Goal: Task Accomplishment & Management: Use online tool/utility

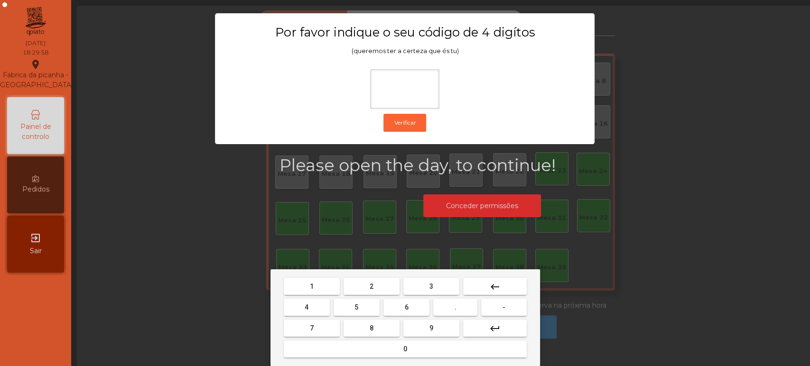
click at [311, 286] on span "1" at bounding box center [312, 287] width 4 height 8
click at [431, 286] on span "3" at bounding box center [431, 287] width 4 height 8
click at [356, 307] on span "5" at bounding box center [356, 308] width 4 height 8
click at [367, 351] on button "0" at bounding box center [405, 349] width 243 height 17
type input "****"
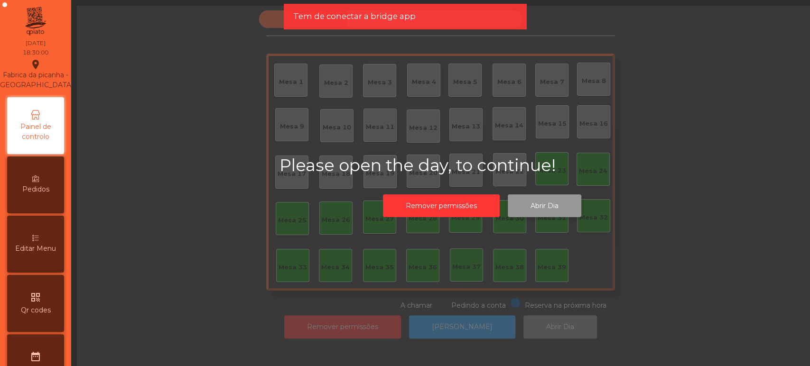
click at [562, 194] on button "Abrir Dia" at bounding box center [545, 205] width 74 height 23
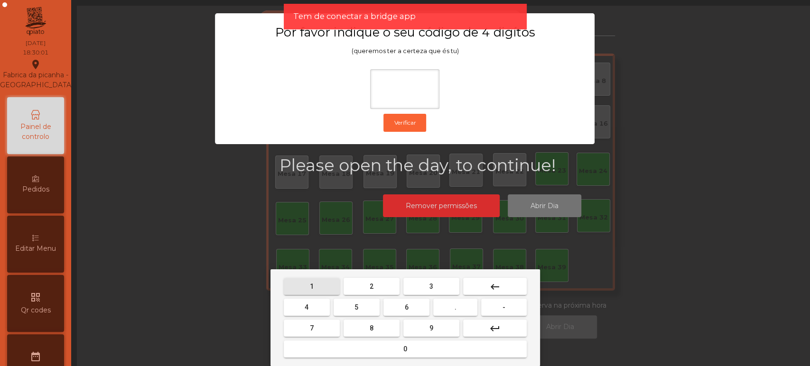
click at [319, 287] on button "1" at bounding box center [312, 286] width 56 height 17
click at [431, 286] on span "3" at bounding box center [431, 287] width 4 height 8
click at [364, 313] on button "5" at bounding box center [356, 307] width 46 height 17
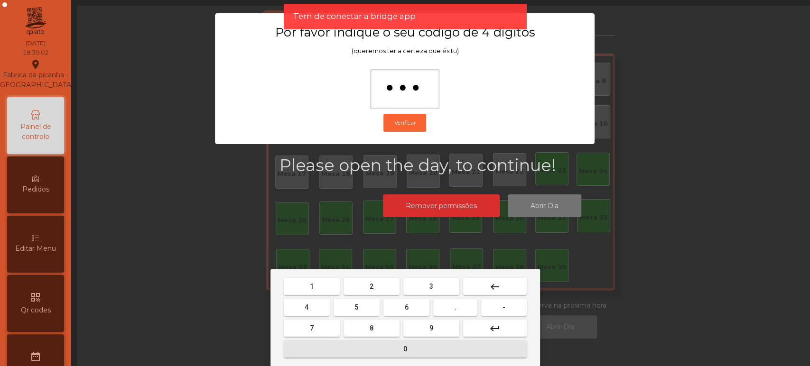
click at [382, 353] on button "0" at bounding box center [405, 349] width 243 height 17
type input "****"
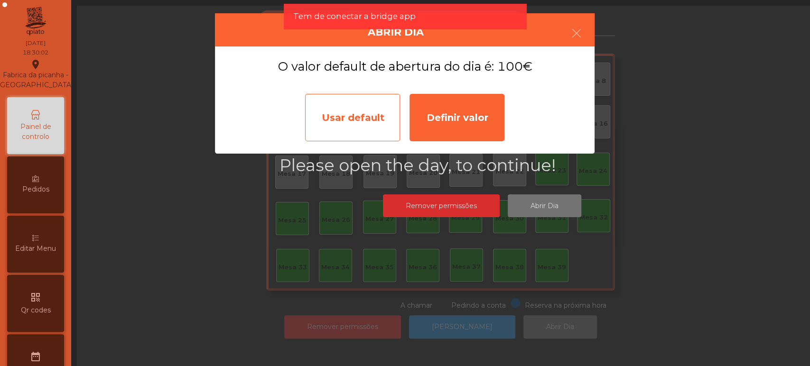
click at [362, 121] on div "Usar default" at bounding box center [352, 117] width 95 height 47
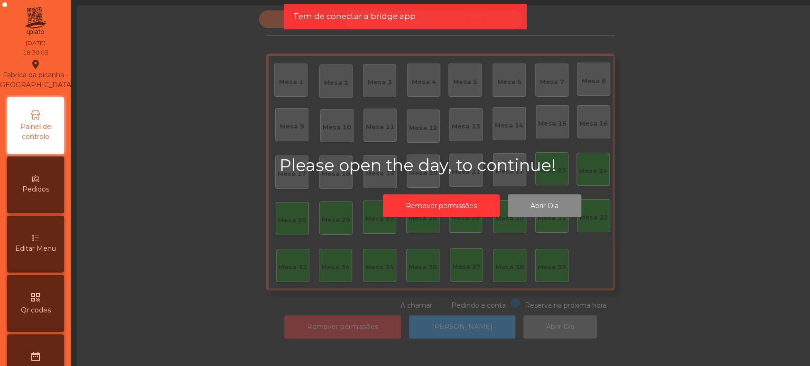
click at [359, 182] on div "Please open the day, to continue! Remover permissões Abrir Dia" at bounding box center [481, 189] width 405 height 67
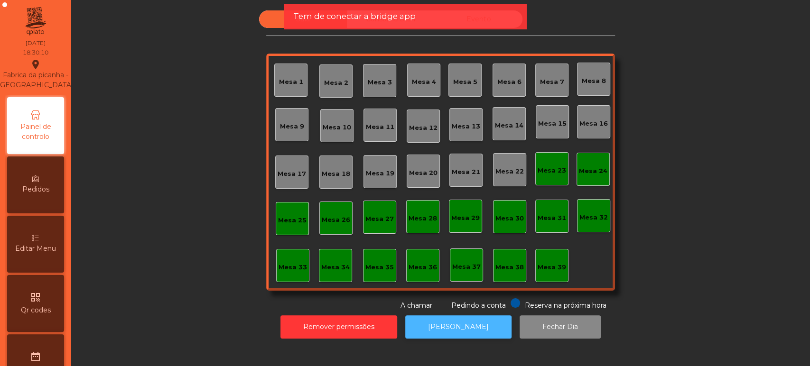
click at [444, 327] on button "[PERSON_NAME]" at bounding box center [458, 326] width 106 height 23
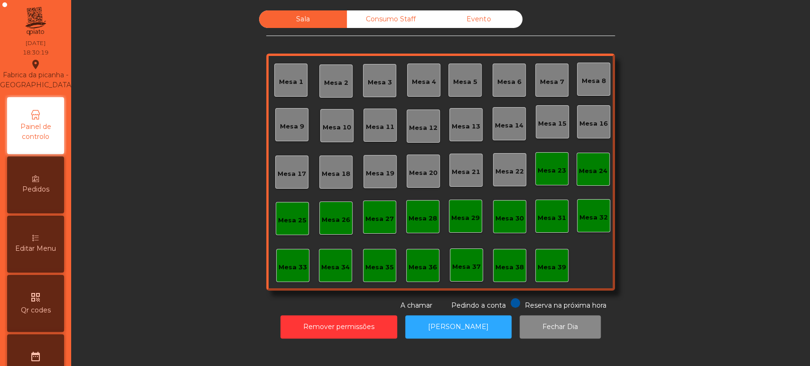
click at [668, 243] on div "Sala Consumo Staff Evento Mesa 1 [GEOGRAPHIC_DATA] 3 Mesa 4 Mesa 5 Mesa 6 [GEOG…" at bounding box center [440, 160] width 713 height 300
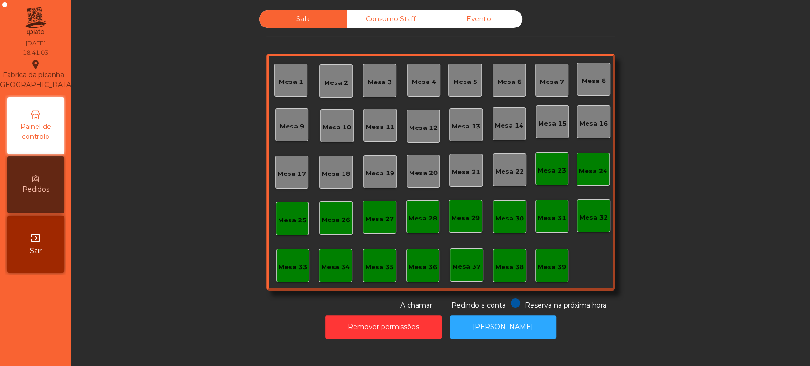
click at [549, 266] on div "Mesa 39" at bounding box center [551, 267] width 28 height 9
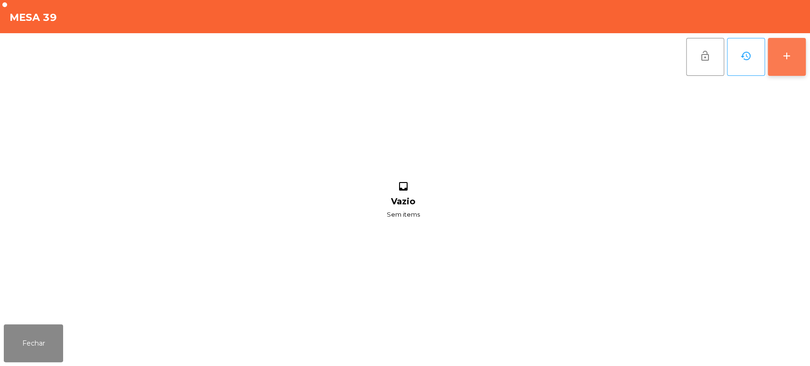
click at [787, 57] on div "add" at bounding box center [786, 55] width 11 height 11
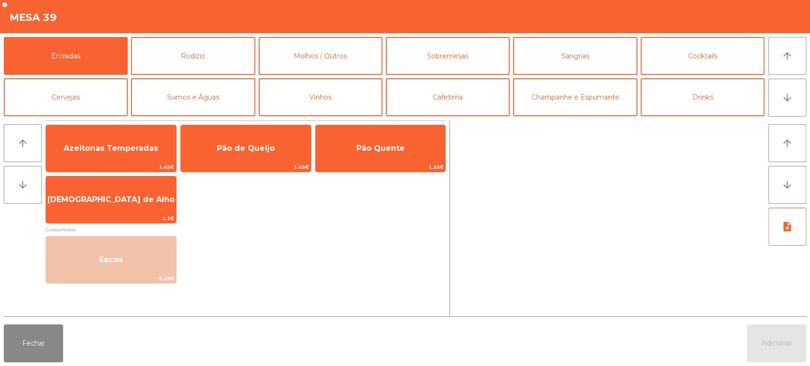
scroll to position [55, 0]
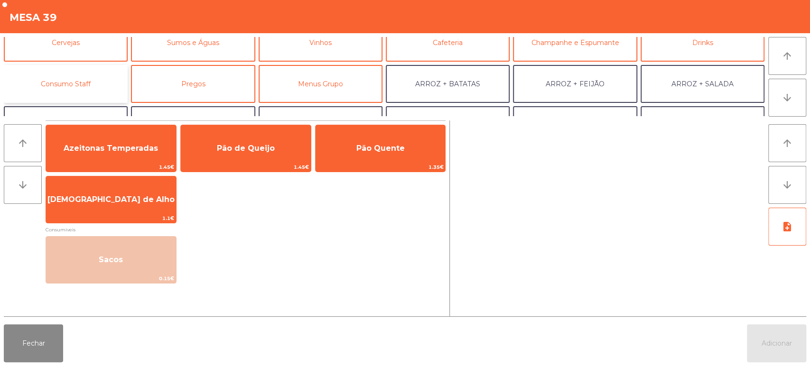
click at [72, 82] on button "Consumo Staff" at bounding box center [66, 84] width 124 height 38
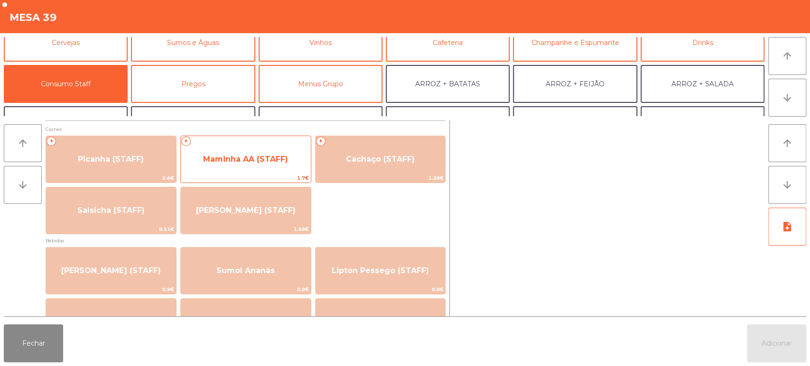
click at [248, 156] on span "Maminha AA (STAFF)" at bounding box center [245, 159] width 85 height 9
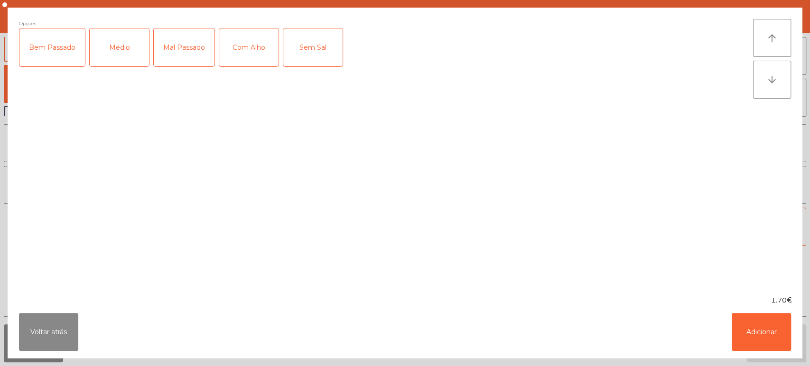
click at [126, 48] on div "Médio" at bounding box center [119, 47] width 59 height 38
click at [177, 42] on div "Mal Passado" at bounding box center [184, 47] width 61 height 38
click at [191, 52] on div "Mal Passado" at bounding box center [184, 47] width 61 height 38
click at [49, 49] on div "Bem Passado" at bounding box center [51, 47] width 65 height 38
click at [758, 334] on button "Adicionar" at bounding box center [760, 332] width 59 height 38
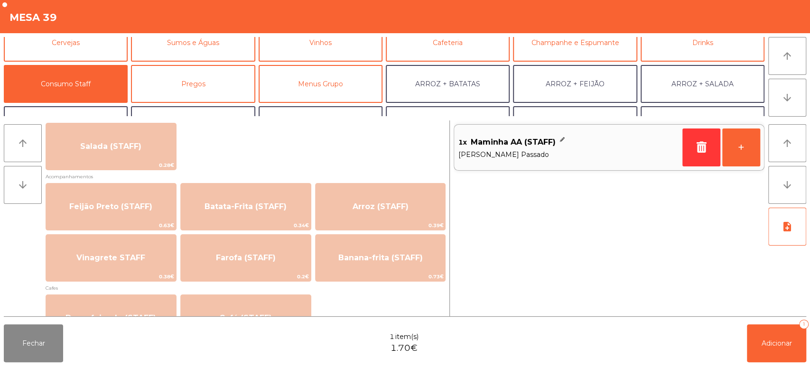
scroll to position [390, 0]
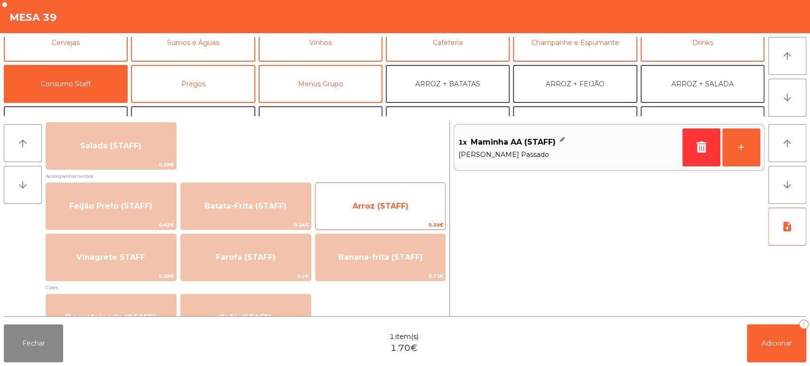
click at [374, 197] on span "Arroz (STAFF)" at bounding box center [380, 207] width 130 height 26
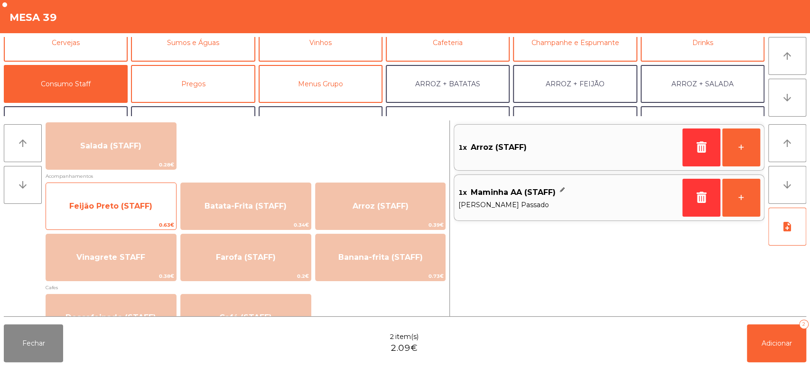
click at [117, 211] on span "Feijão Preto (STAFF)" at bounding box center [111, 207] width 130 height 26
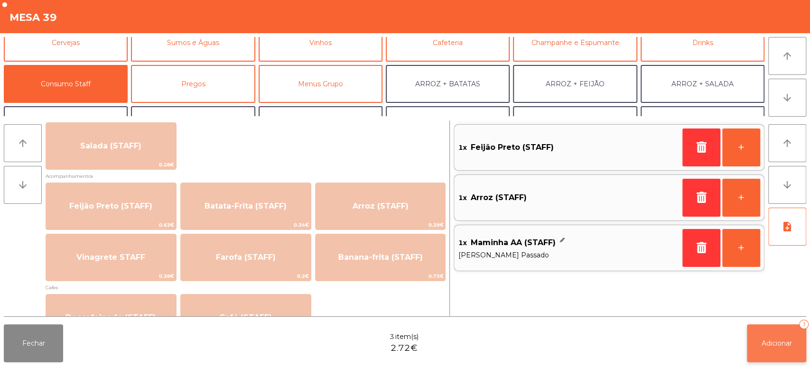
click at [762, 331] on button "Adicionar 3" at bounding box center [776, 343] width 59 height 38
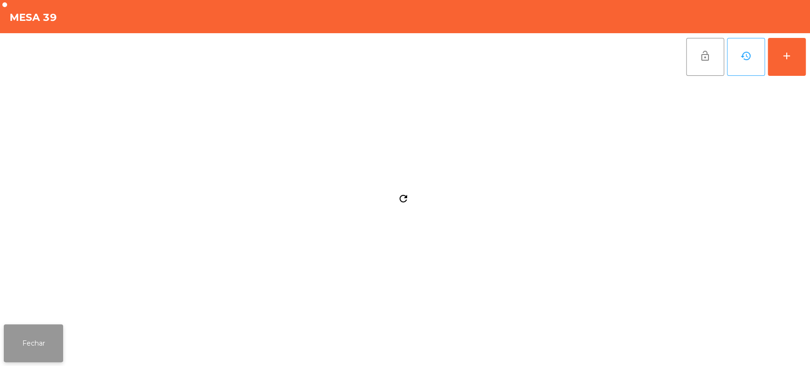
click at [52, 334] on button "Fechar" at bounding box center [33, 343] width 59 height 38
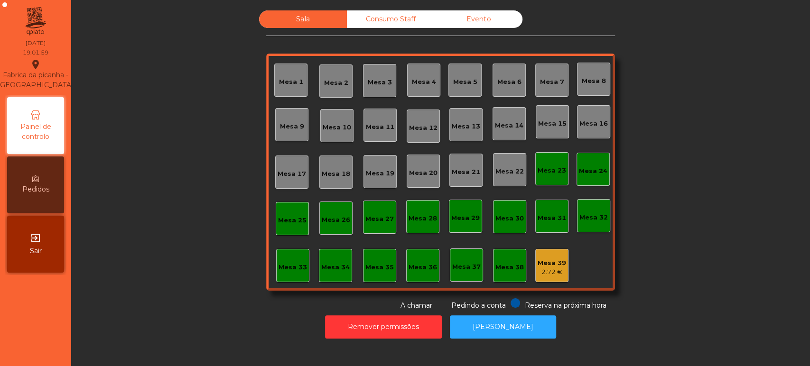
click at [287, 266] on div "Mesa 33" at bounding box center [292, 267] width 28 height 9
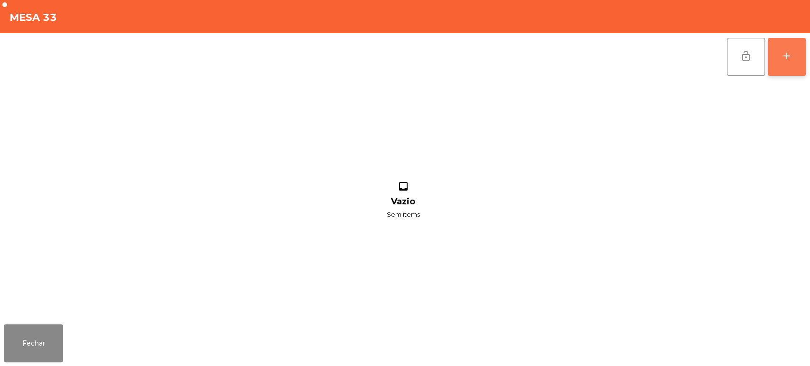
click at [791, 46] on button "add" at bounding box center [786, 57] width 38 height 38
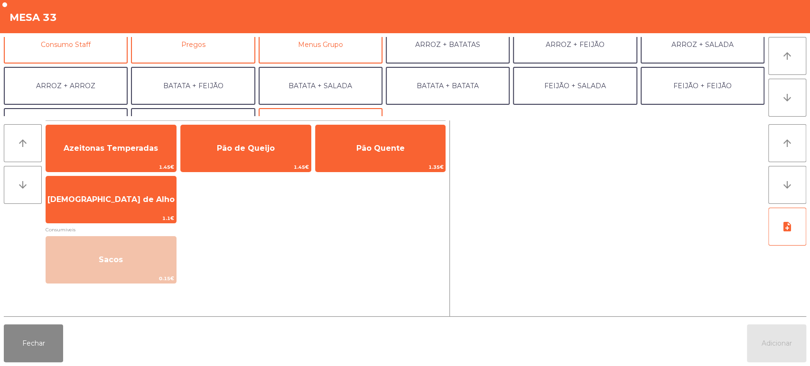
scroll to position [95, 0]
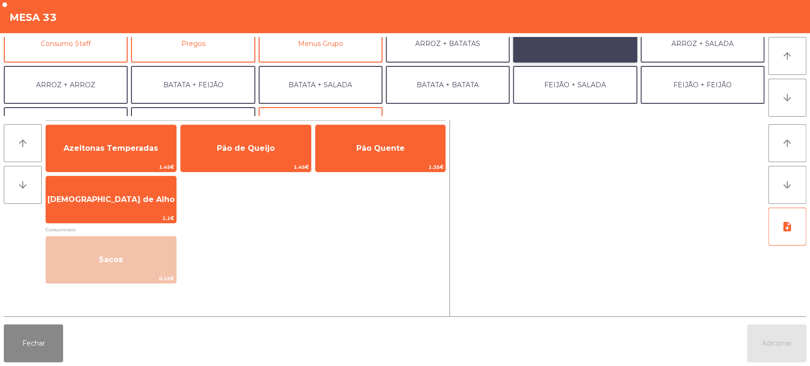
click at [597, 45] on button "ARROZ + FEIJÃO" at bounding box center [575, 44] width 124 height 38
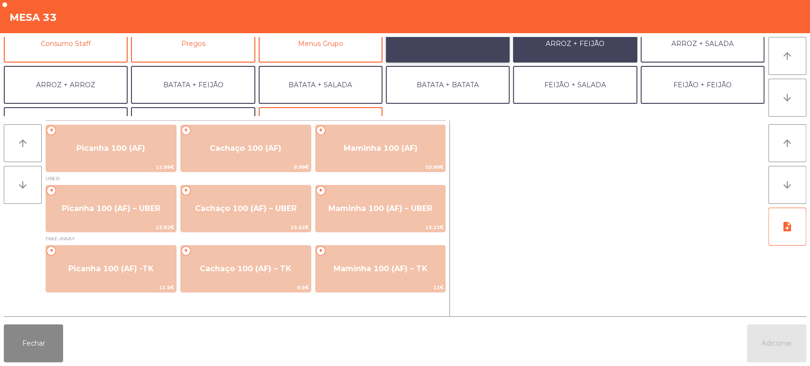
click at [462, 46] on button "ARROZ + BATATAS" at bounding box center [448, 44] width 124 height 38
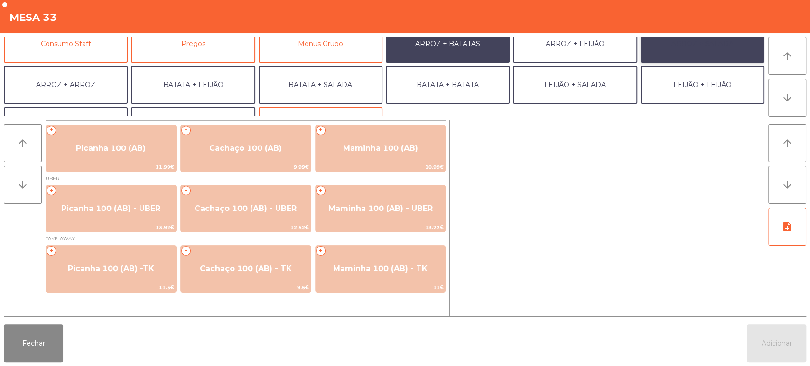
click at [727, 45] on button "ARROZ + SALADA" at bounding box center [702, 44] width 124 height 38
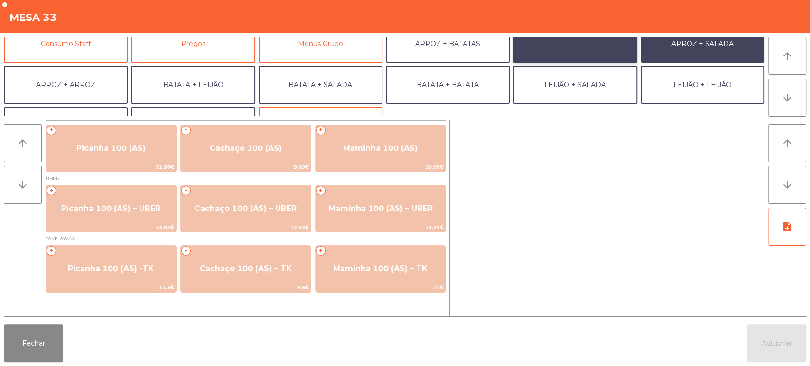
click at [588, 45] on button "ARROZ + FEIJÃO" at bounding box center [575, 44] width 124 height 38
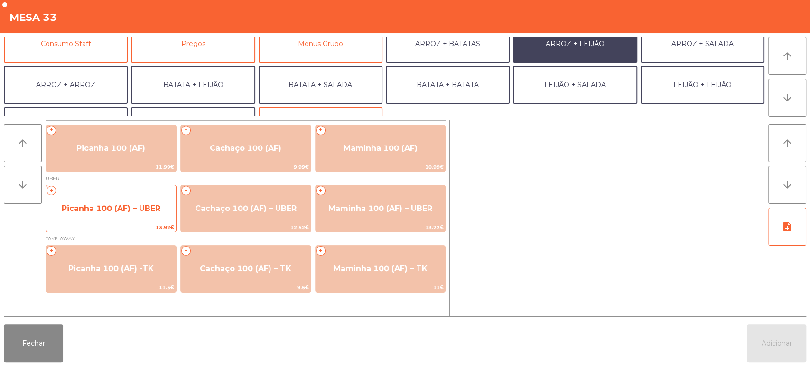
click at [96, 218] on span "Picanha 100 (AF) – UBER" at bounding box center [111, 209] width 130 height 26
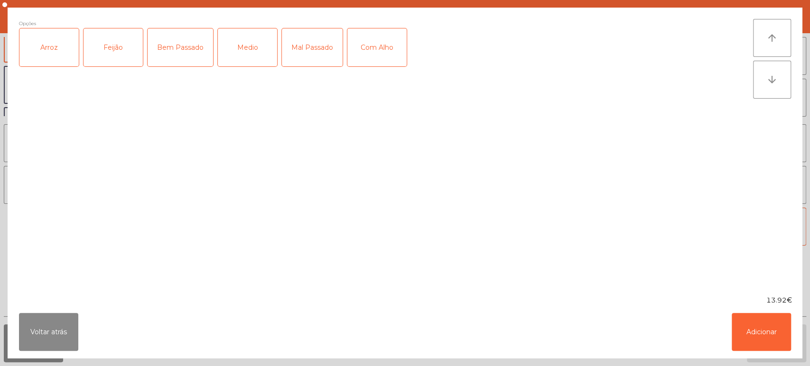
click at [65, 51] on div "Arroz" at bounding box center [48, 47] width 59 height 38
click at [111, 45] on div "Feijão" at bounding box center [112, 47] width 59 height 38
click at [194, 41] on div "Bem Passado" at bounding box center [180, 47] width 65 height 38
click at [763, 325] on button "Adicionar" at bounding box center [760, 332] width 59 height 38
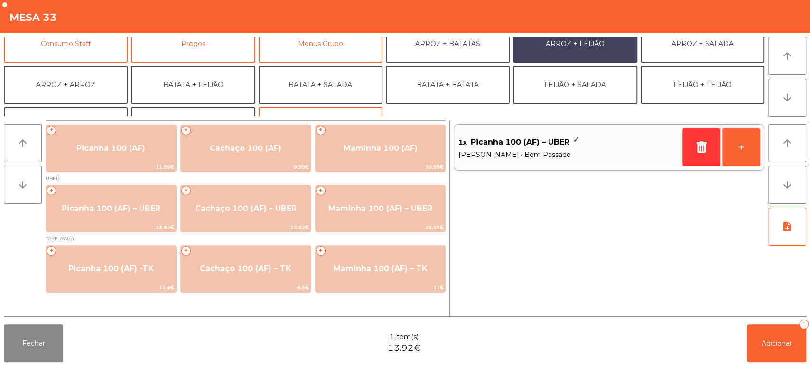
scroll to position [123, 0]
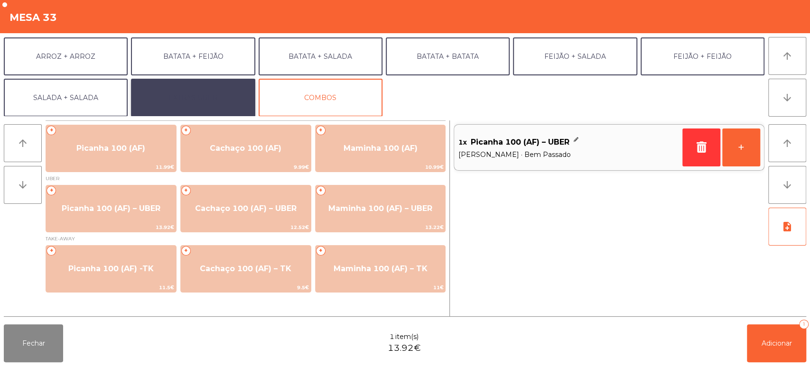
click at [205, 85] on button "EXTRAS UBER" at bounding box center [193, 98] width 124 height 38
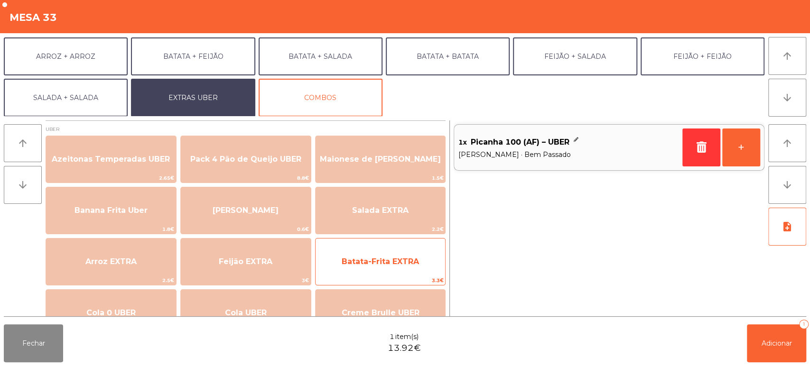
click at [397, 254] on span "Batata-Frita EXTRA" at bounding box center [380, 262] width 130 height 26
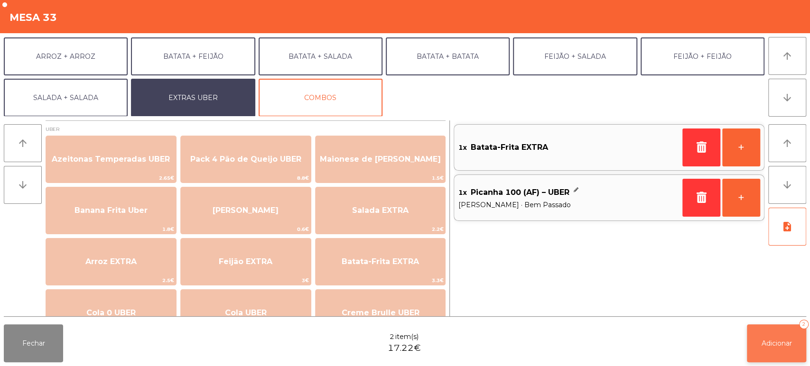
click at [767, 325] on button "Adicionar 2" at bounding box center [776, 343] width 59 height 38
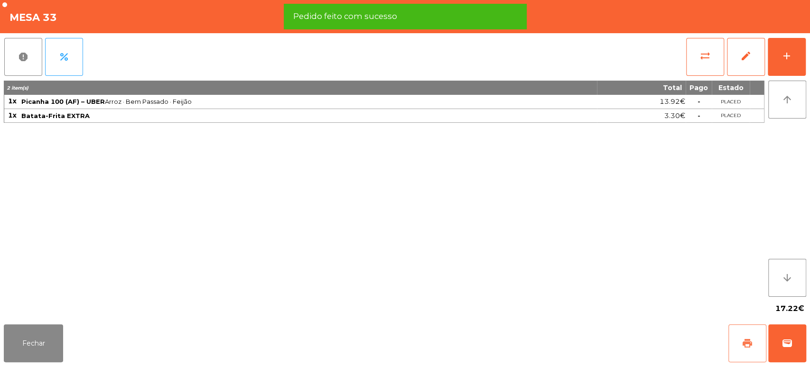
click at [753, 346] on button "print" at bounding box center [747, 343] width 38 height 38
click at [797, 334] on button "wallet" at bounding box center [787, 343] width 38 height 38
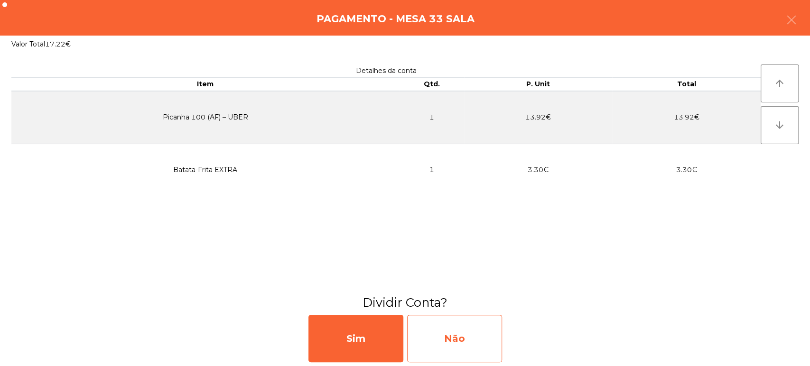
click at [464, 331] on div "Não" at bounding box center [454, 338] width 95 height 47
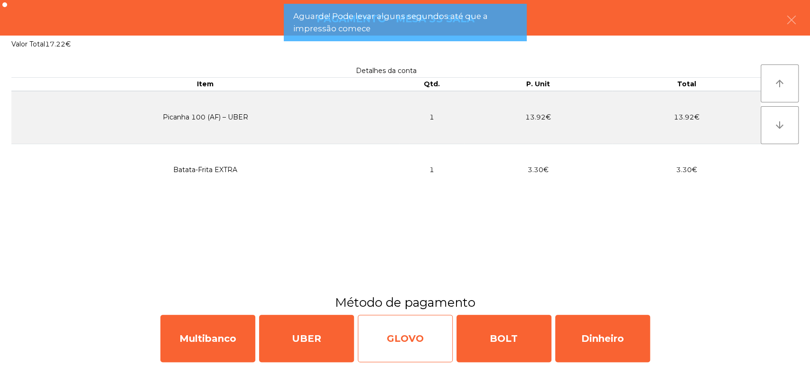
click at [409, 342] on div "GLOVO" at bounding box center [405, 338] width 95 height 47
select select "**"
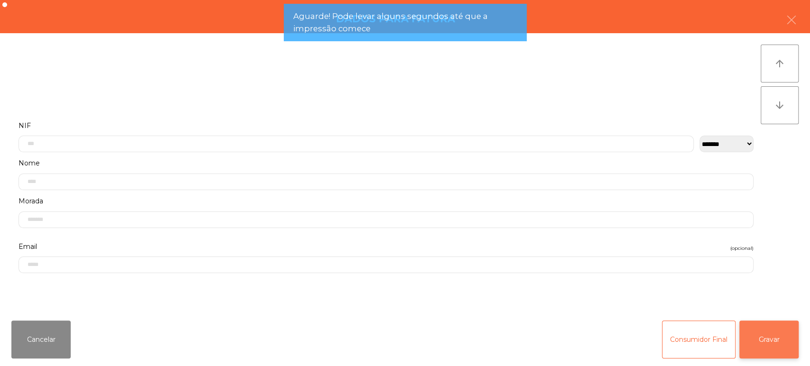
click at [781, 342] on button "Gravar" at bounding box center [768, 340] width 59 height 38
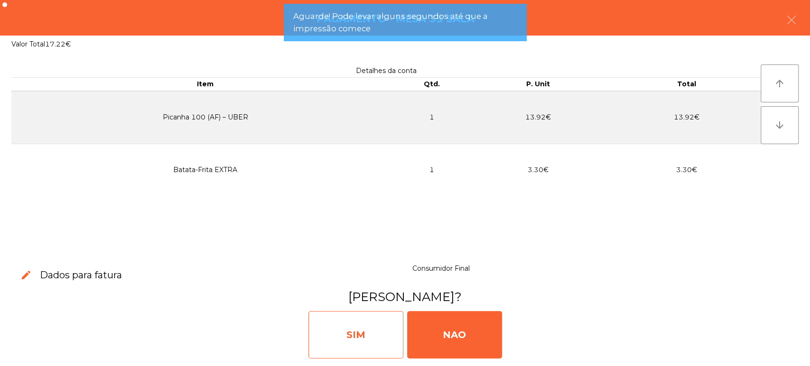
click at [368, 327] on div "SIM" at bounding box center [355, 334] width 95 height 47
